Goal: Find specific page/section: Find specific page/section

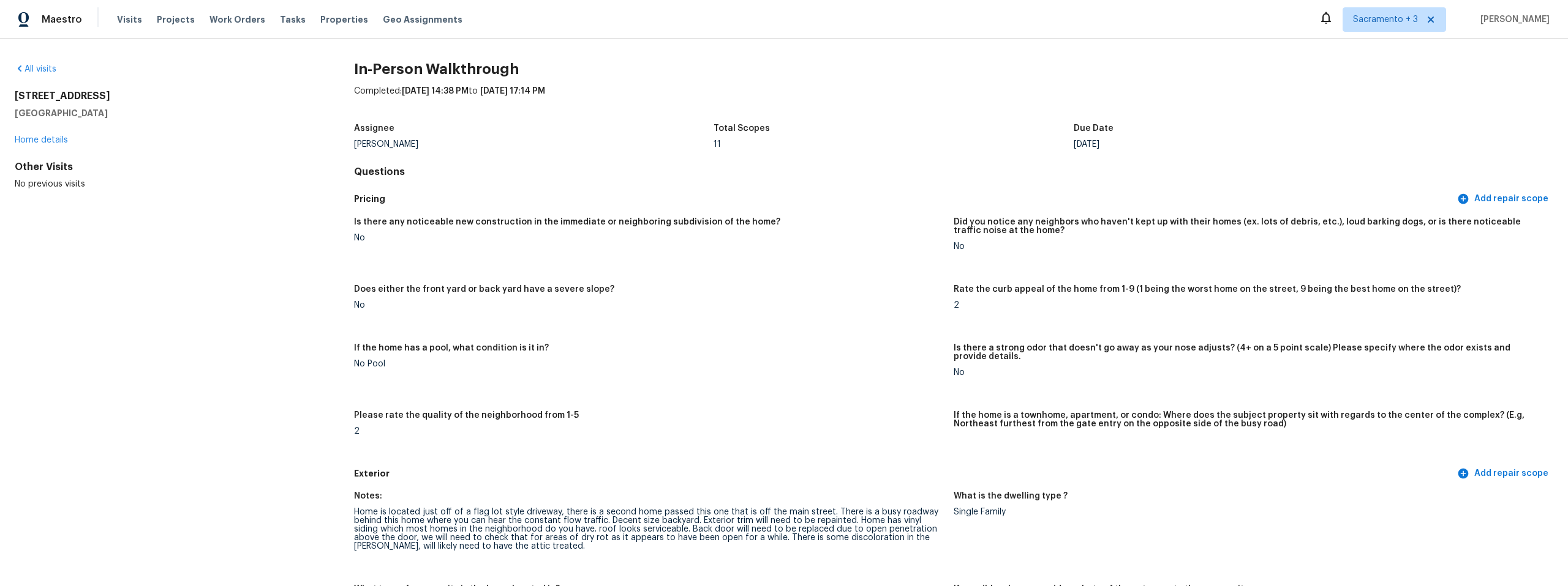
scroll to position [2543, 0]
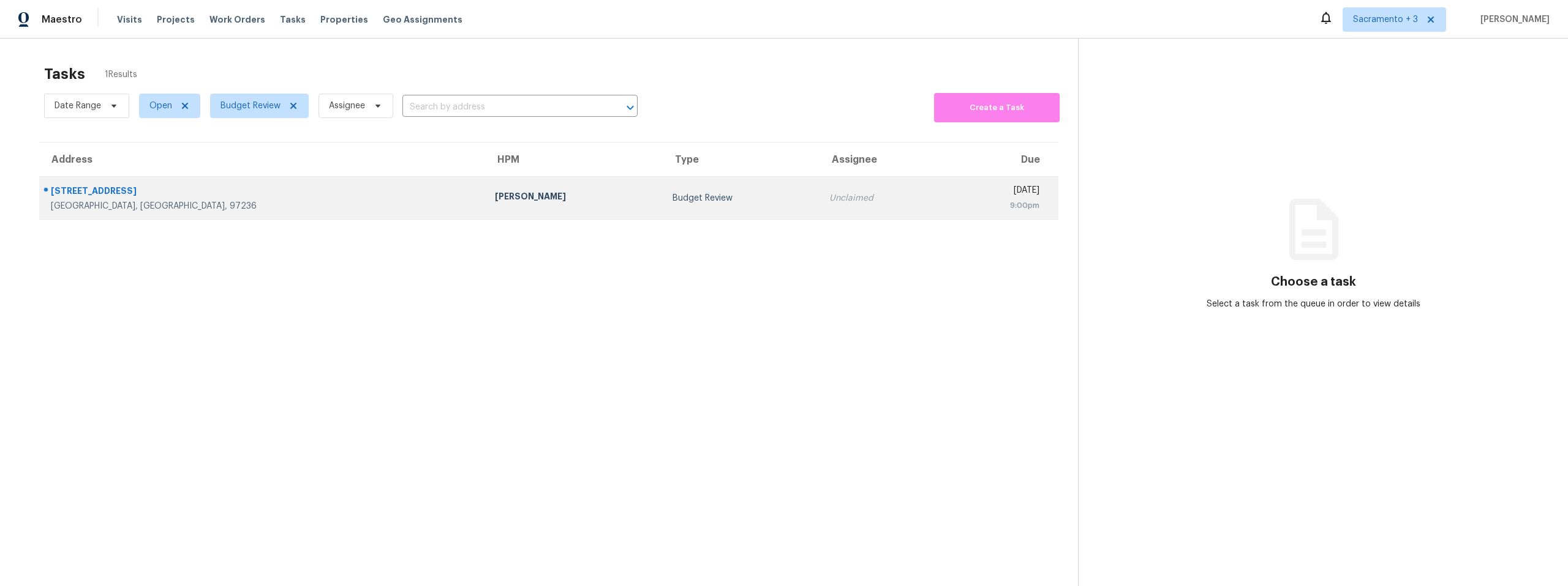
click at [98, 199] on div "15516 SE Evergreen Dr" at bounding box center [263, 192] width 424 height 15
